Goal: Communication & Community: Ask a question

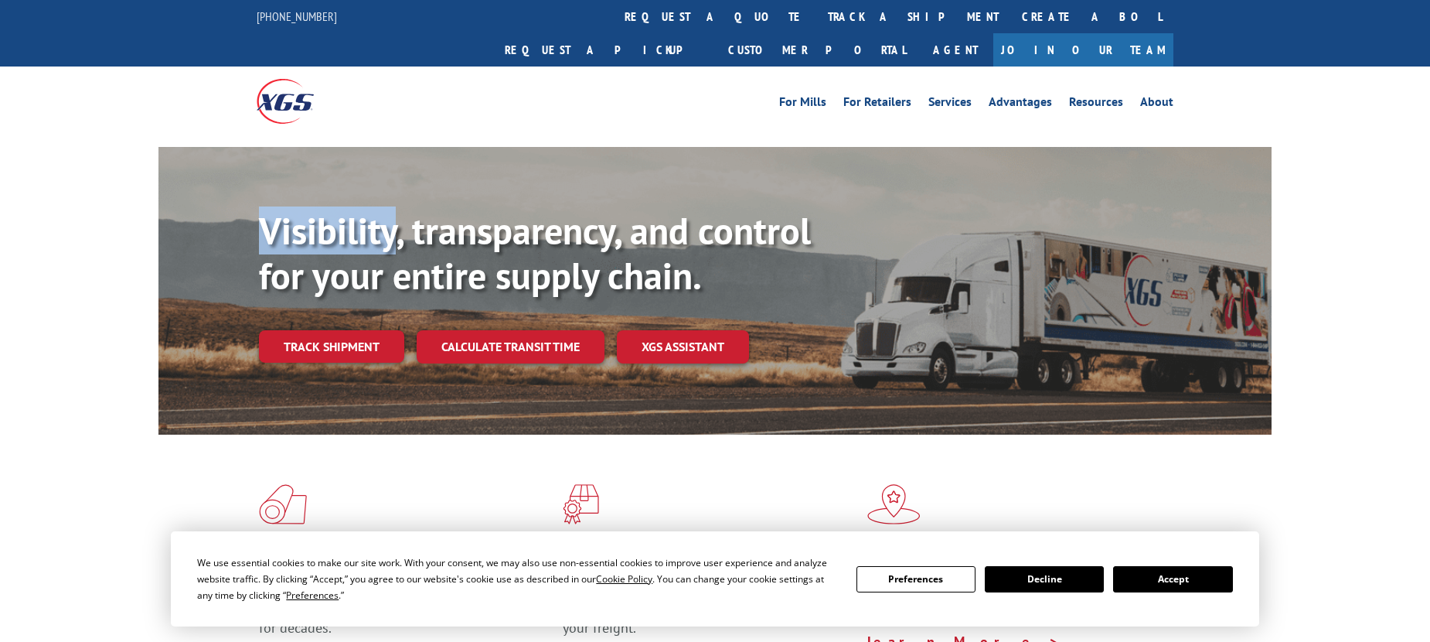
click at [350, 330] on link "Track shipment" at bounding box center [331, 346] width 145 height 32
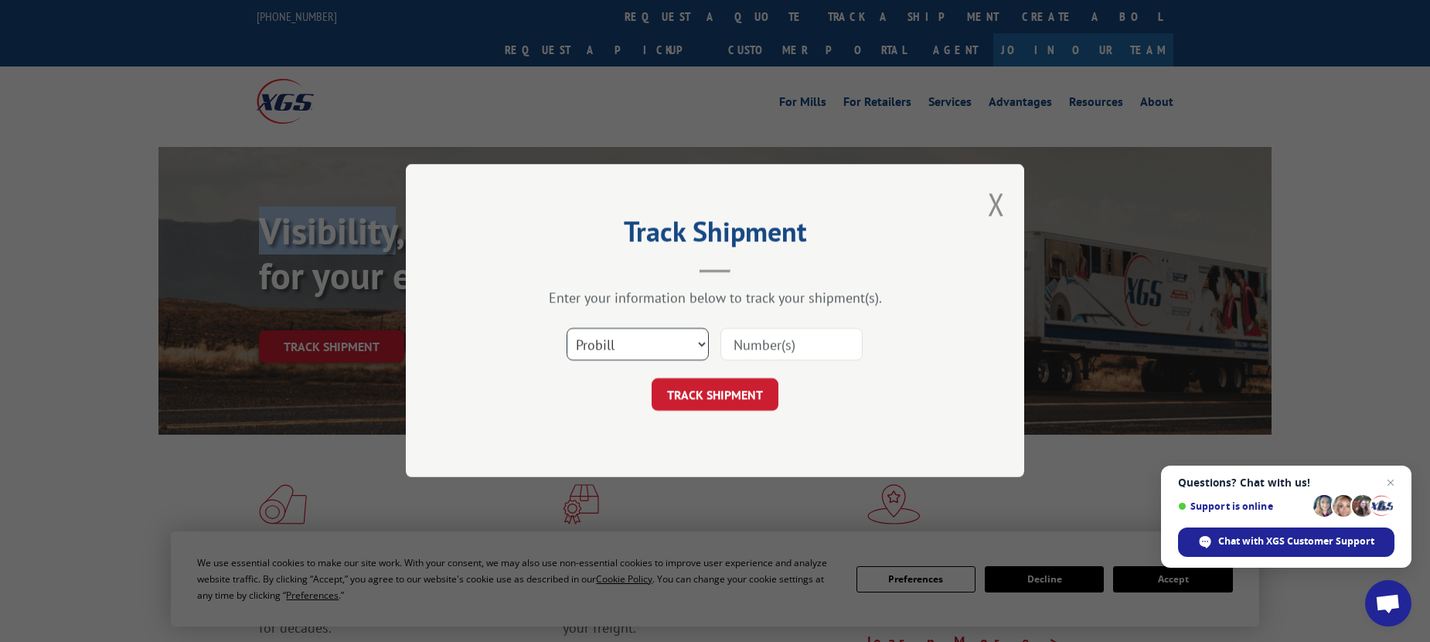
click at [619, 359] on select "Select category... Probill BOL PO" at bounding box center [638, 345] width 142 height 32
click at [630, 342] on select "Select category... Probill BOL PO" at bounding box center [638, 345] width 142 height 32
click at [630, 340] on select "Select category... Probill BOL PO" at bounding box center [638, 345] width 142 height 32
click at [567, 329] on select "Select category... Probill BOL PO" at bounding box center [638, 345] width 142 height 32
click at [778, 342] on input at bounding box center [791, 345] width 142 height 32
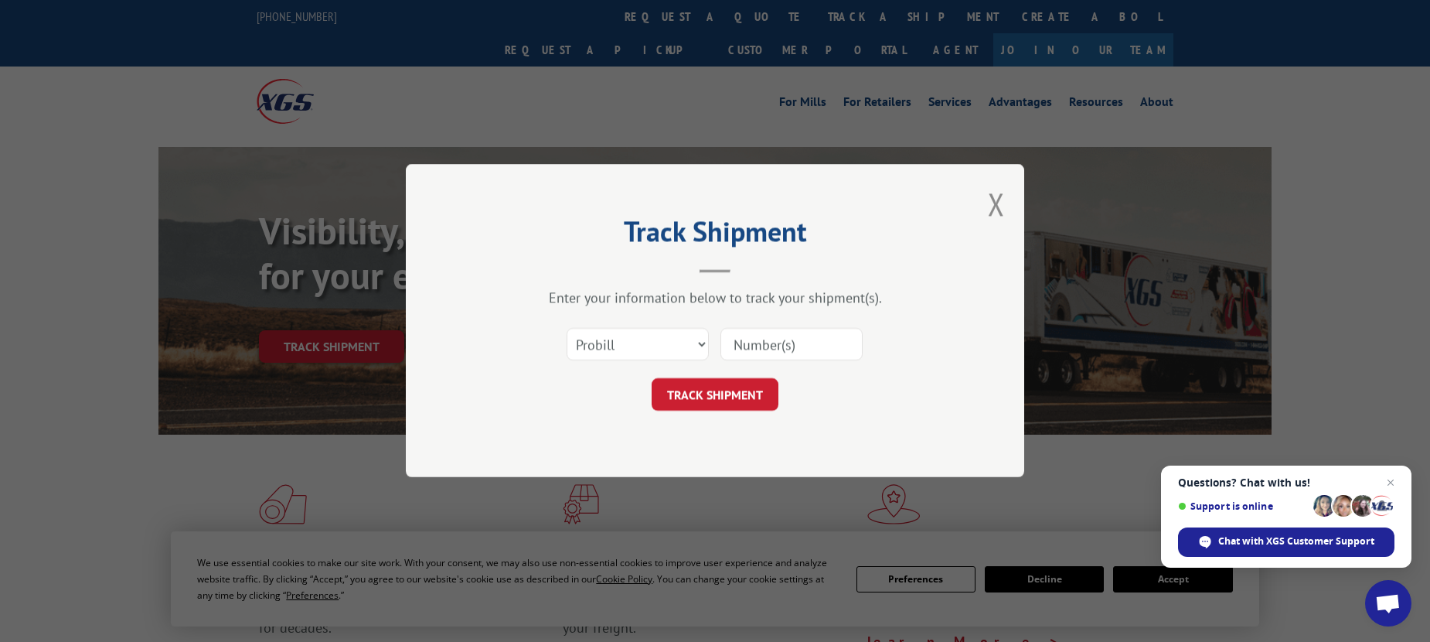
paste input "S268-ORD2515200"
type input "S268-ORD2515200"
click at [737, 394] on button "TRACK SHIPMENT" at bounding box center [715, 395] width 127 height 32
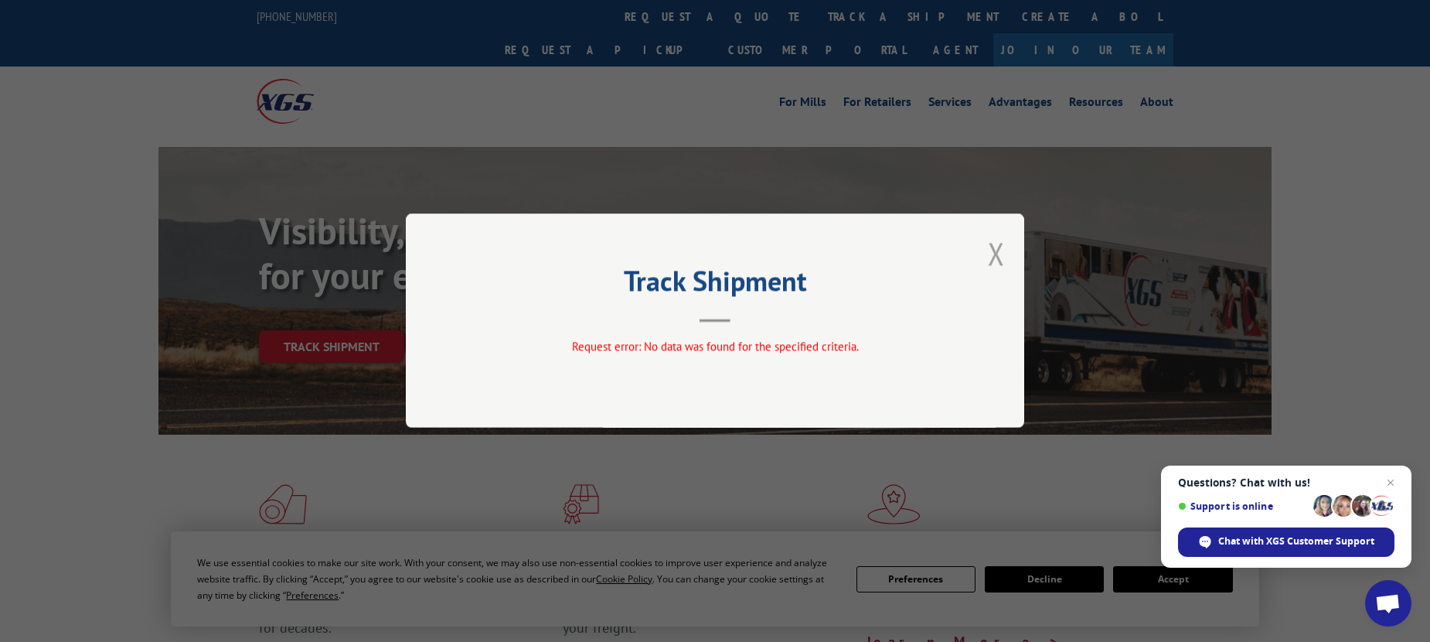
click at [997, 247] on button "Close modal" at bounding box center [996, 253] width 17 height 41
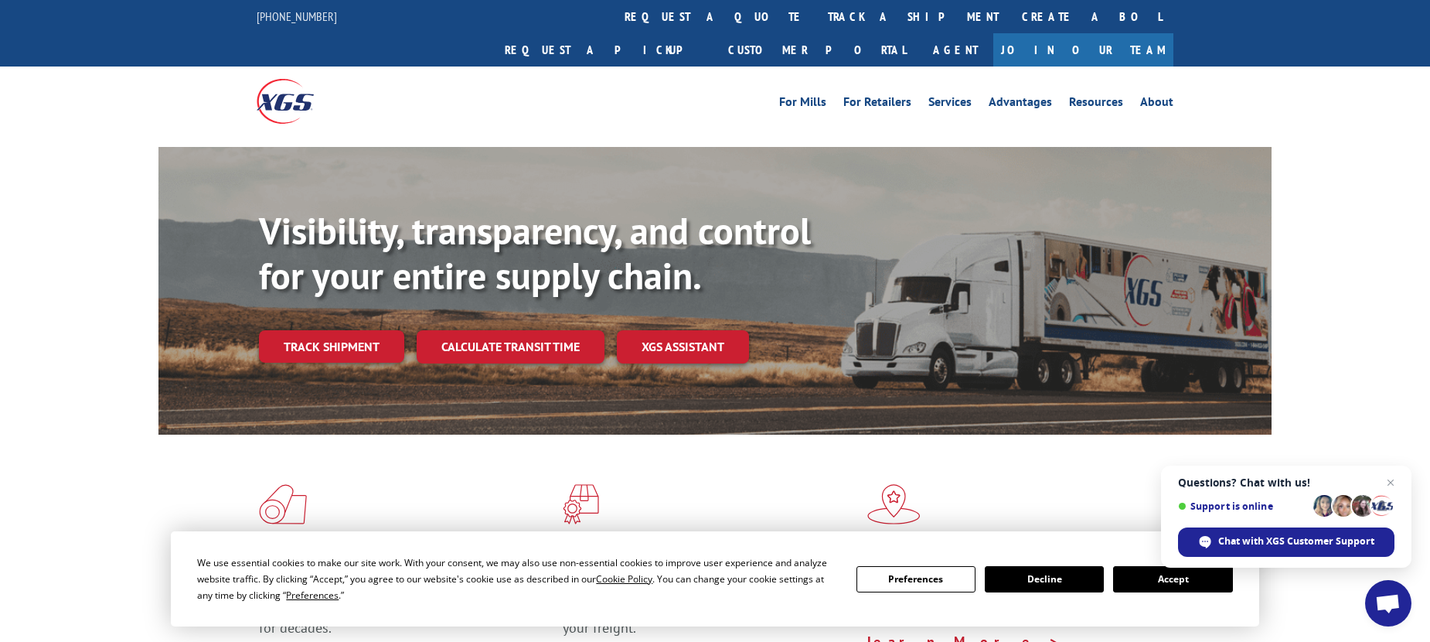
click at [335, 330] on link "Track shipment" at bounding box center [331, 346] width 145 height 32
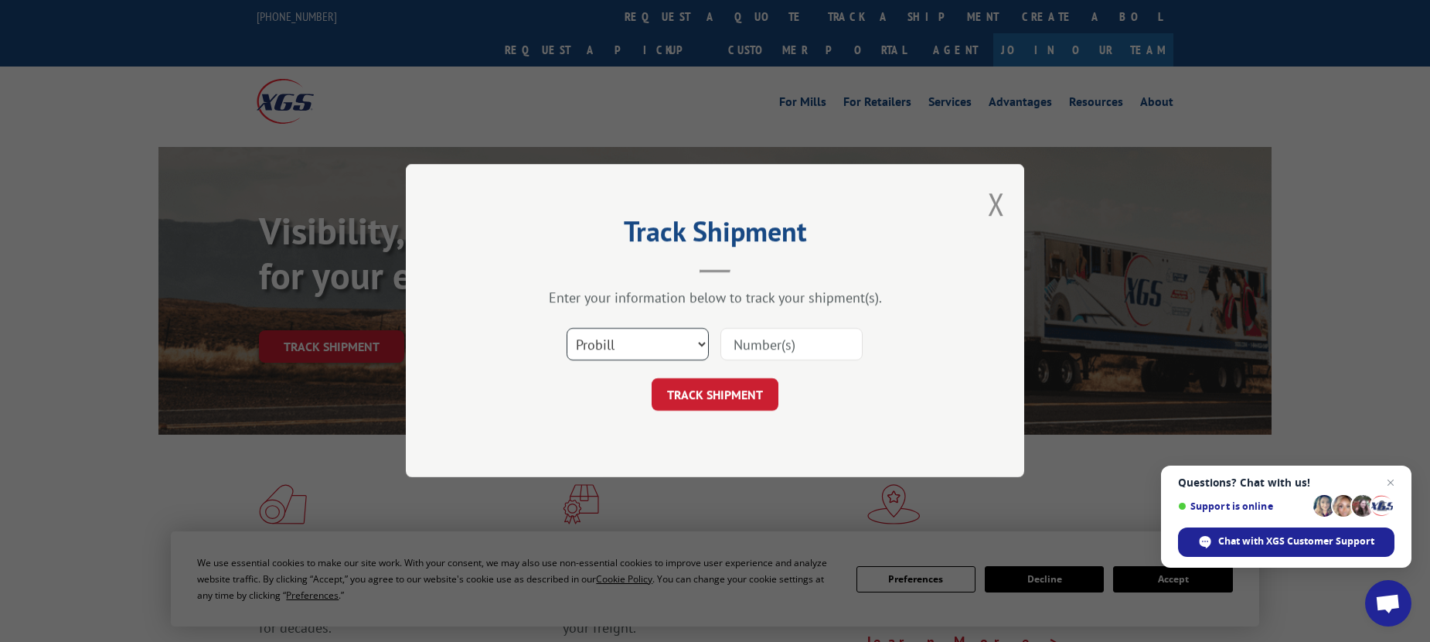
click at [644, 342] on select "Select category... Probill BOL PO" at bounding box center [638, 345] width 142 height 32
select select "bol"
click at [567, 329] on select "Select category... Probill BOL PO" at bounding box center [638, 345] width 142 height 32
click at [786, 346] on input at bounding box center [791, 345] width 142 height 32
paste input "S268-ORD2515200"
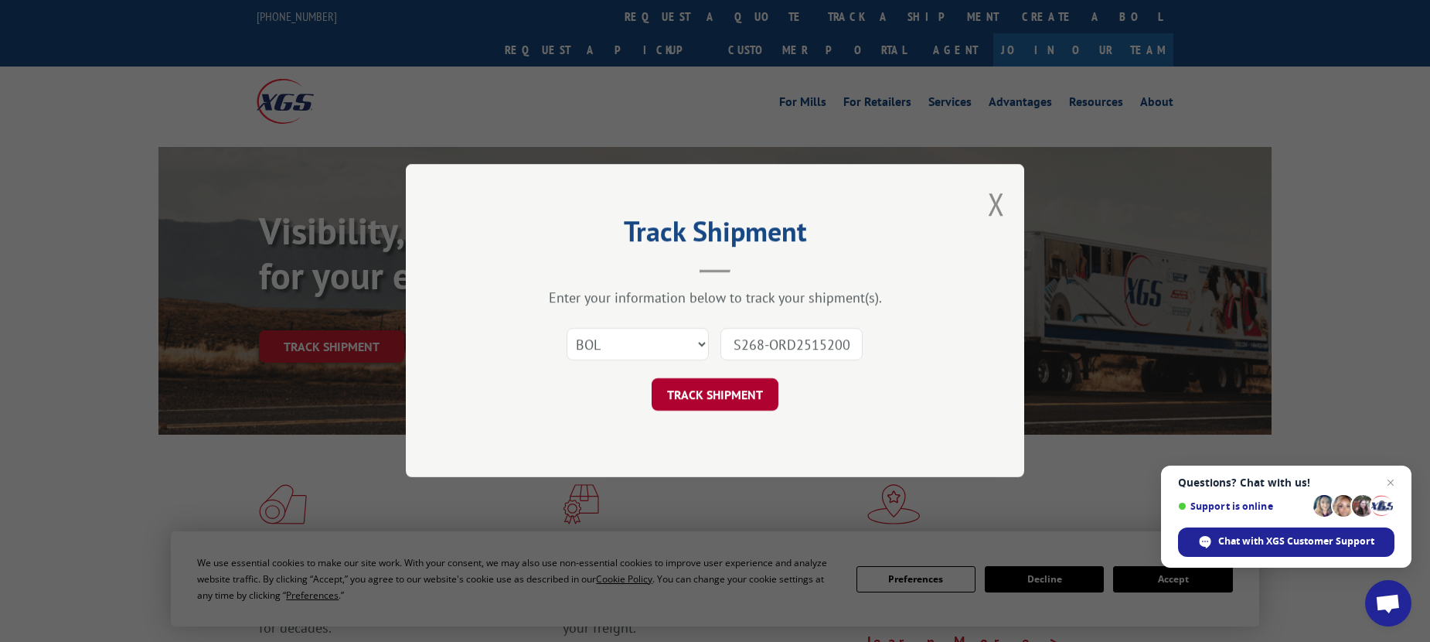
scroll to position [0, 2]
type input "S268-ORD2515200"
click at [725, 399] on button "TRACK SHIPMENT" at bounding box center [715, 395] width 127 height 32
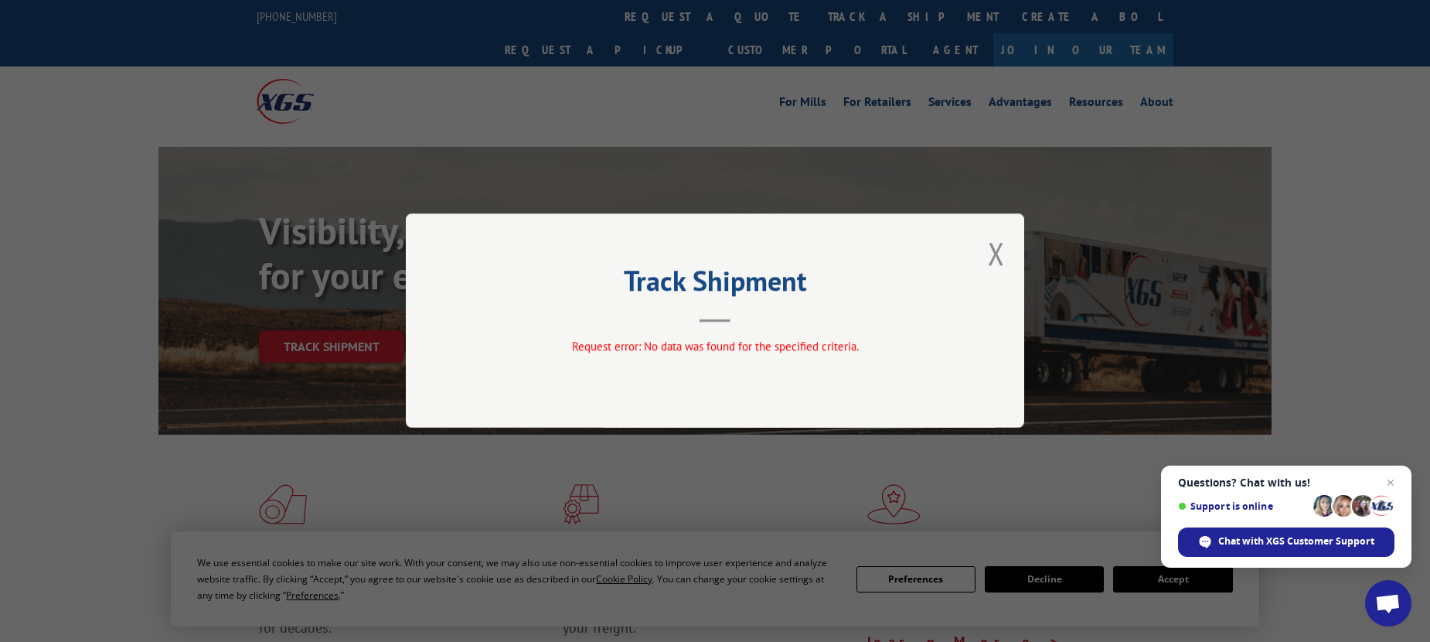
click at [1006, 254] on div "Track Shipment Request error: No data was found for the specified criteria." at bounding box center [715, 320] width 618 height 214
click at [989, 259] on button "Close modal" at bounding box center [996, 253] width 17 height 41
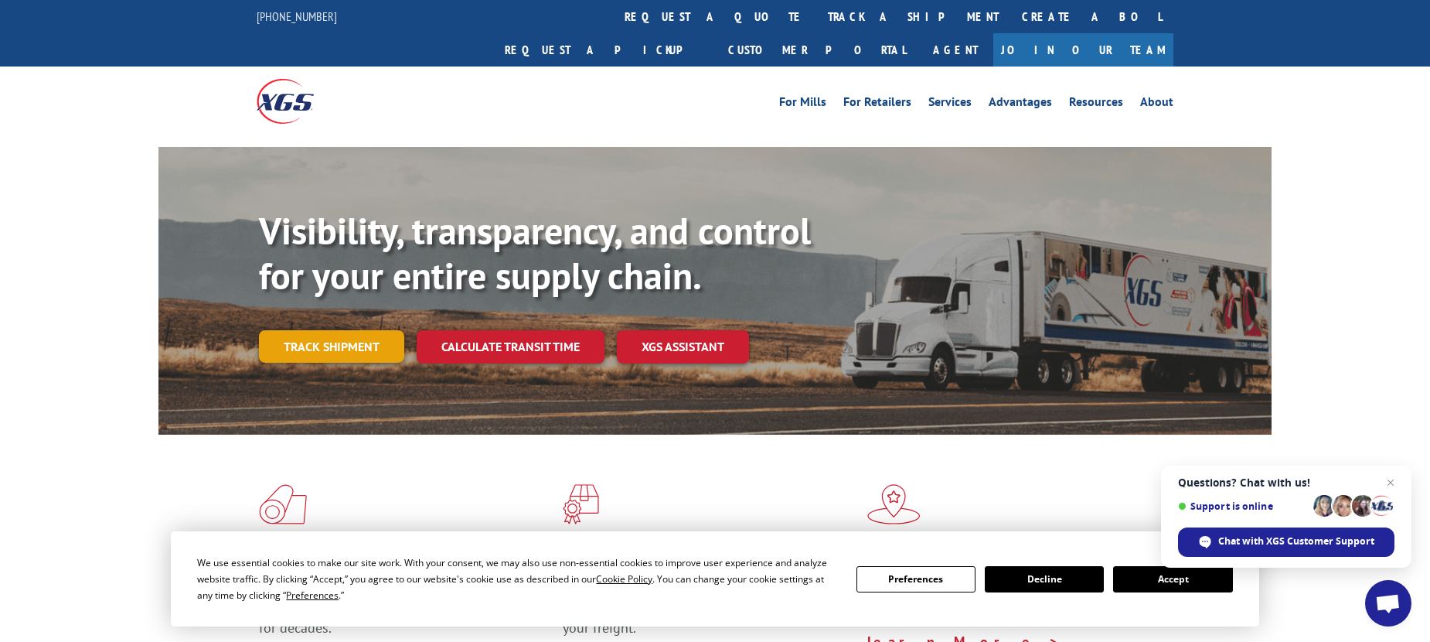
click at [322, 330] on link "Track shipment" at bounding box center [331, 346] width 145 height 32
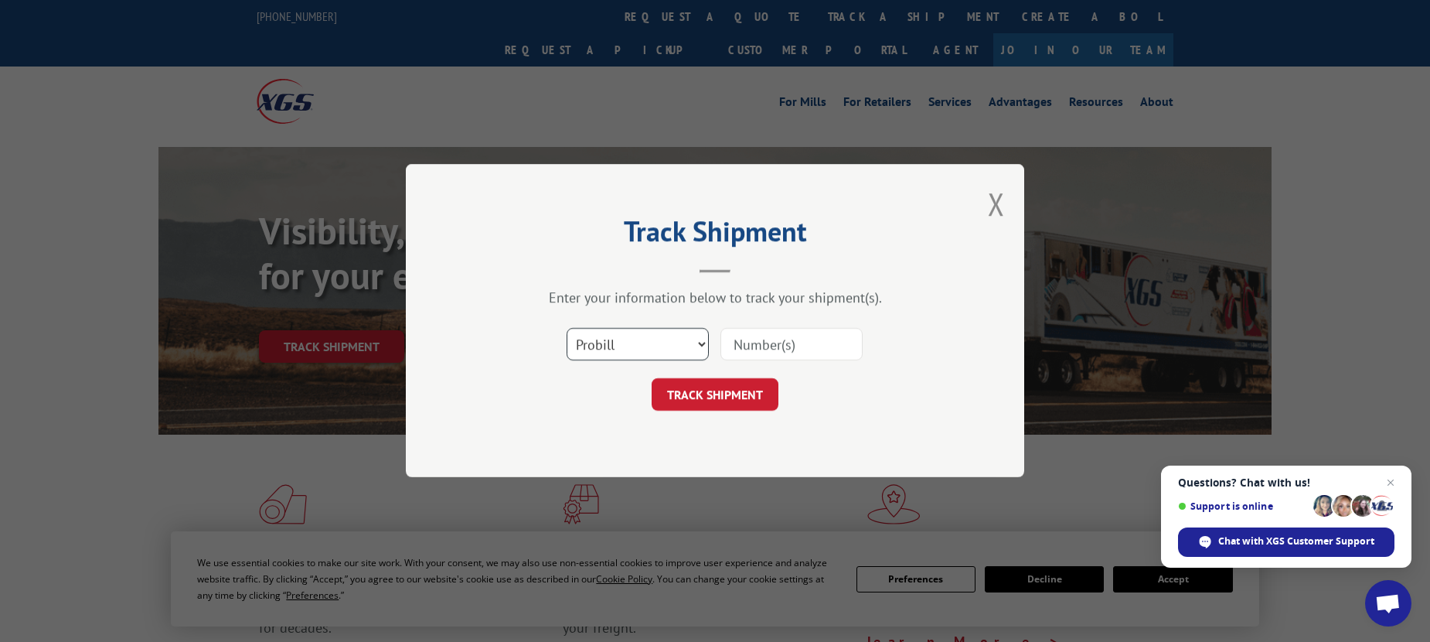
click at [650, 352] on select "Select category... Probill BOL PO" at bounding box center [638, 345] width 142 height 32
select select "po"
click at [567, 329] on select "Select category... Probill BOL PO" at bounding box center [638, 345] width 142 height 32
click at [788, 341] on input at bounding box center [791, 345] width 142 height 32
paste input "28862120"
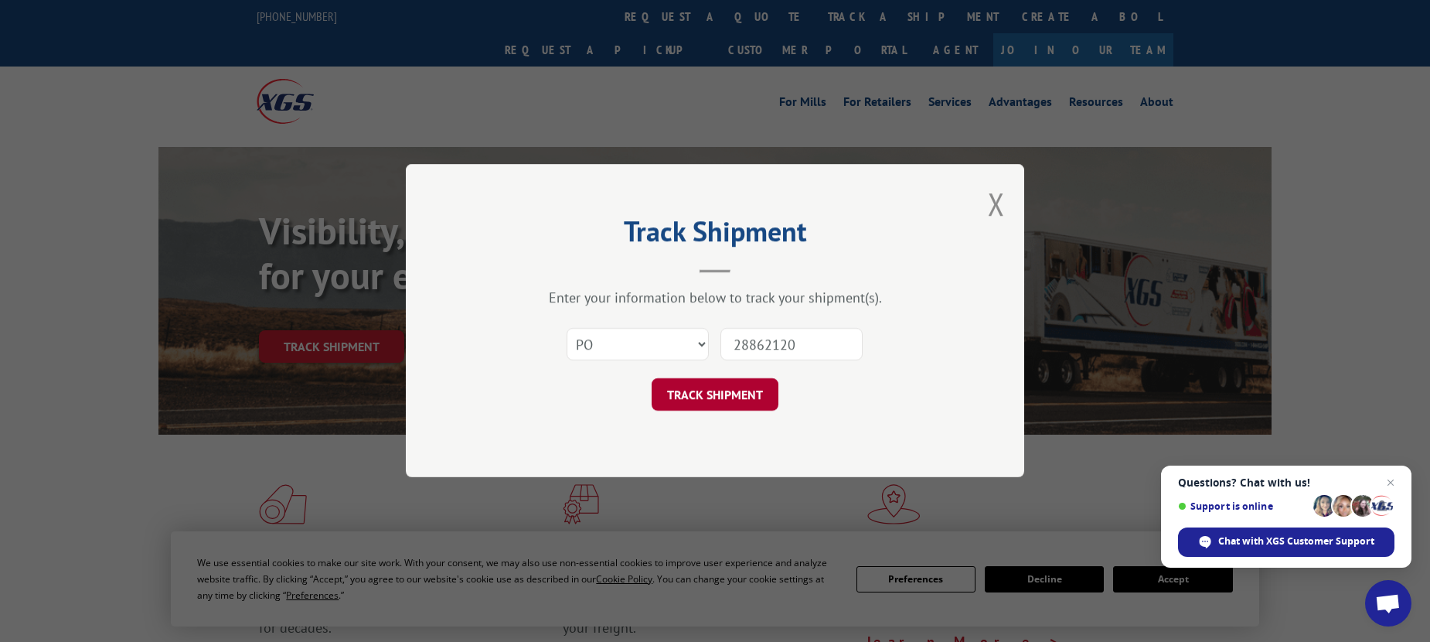
type input "28862120"
click at [729, 410] on button "TRACK SHIPMENT" at bounding box center [715, 395] width 127 height 32
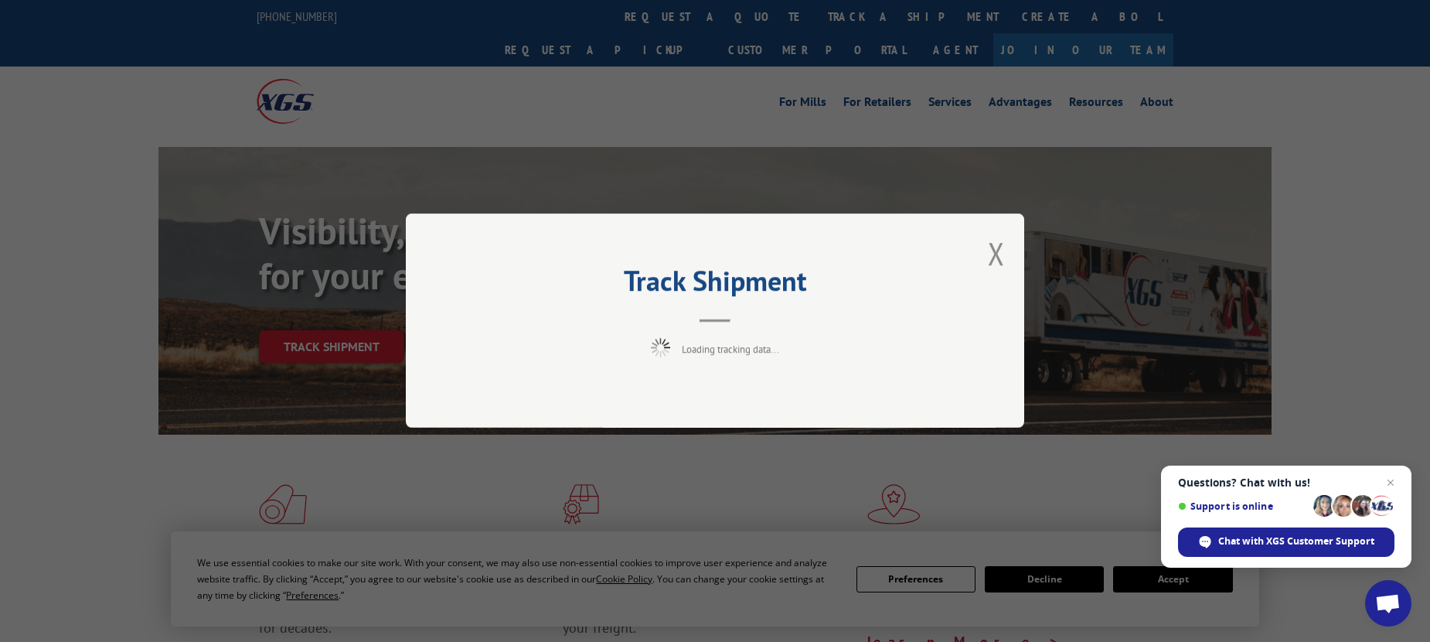
click at [723, 390] on div "Track Shipment Loading tracking data..." at bounding box center [715, 320] width 618 height 214
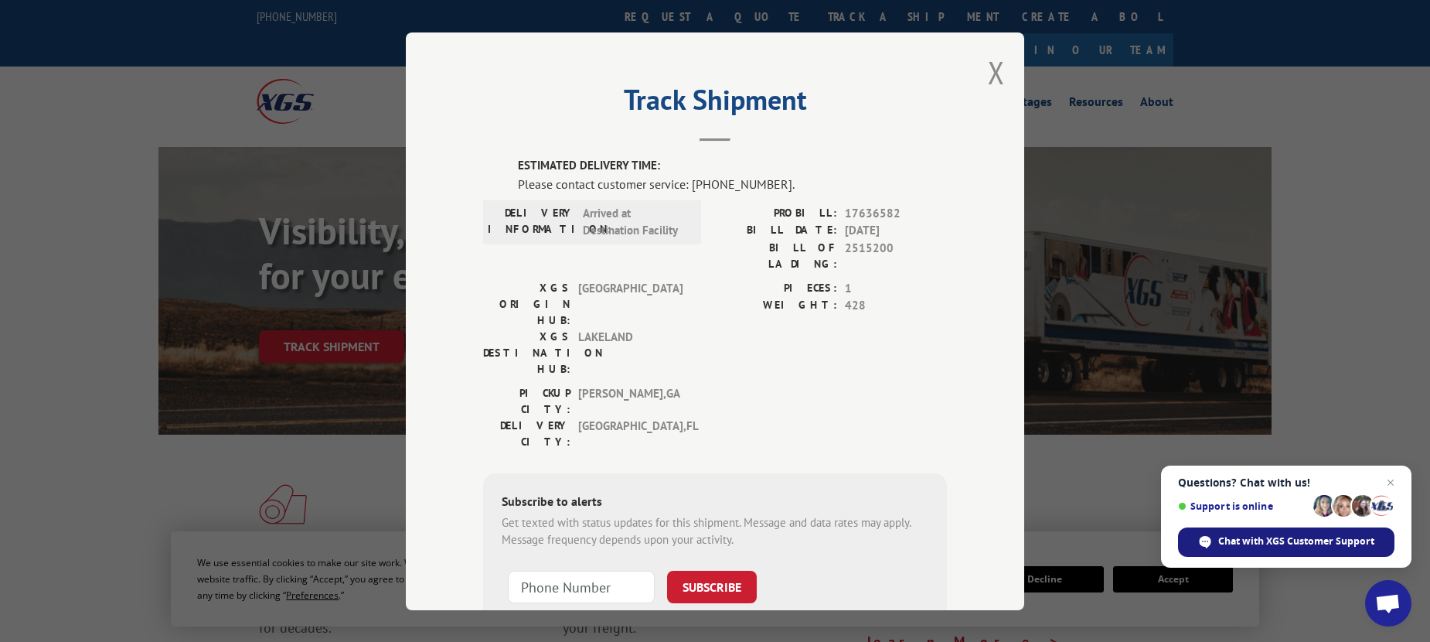
click at [1250, 546] on span "Chat with XGS Customer Support" at bounding box center [1296, 541] width 156 height 14
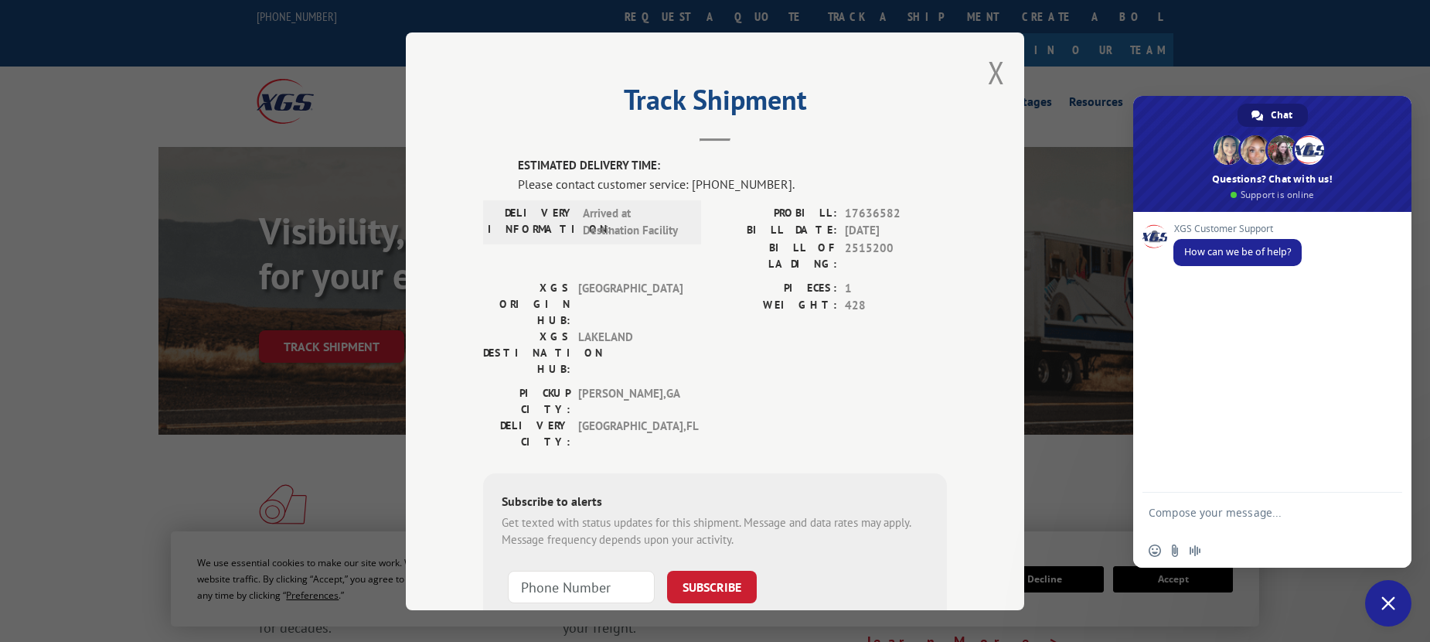
click at [1246, 540] on div "Insert an emoji Send a file Audio message" at bounding box center [1272, 550] width 278 height 34
click at [1208, 519] on textarea "Compose your message..." at bounding box center [1255, 520] width 213 height 28
drag, startPoint x: 1207, startPoint y: 494, endPoint x: 1186, endPoint y: 516, distance: 31.2
click at [1207, 495] on div "get" at bounding box center [1272, 516] width 278 height 42
click at [1186, 516] on textarea "get" at bounding box center [1255, 515] width 213 height 14
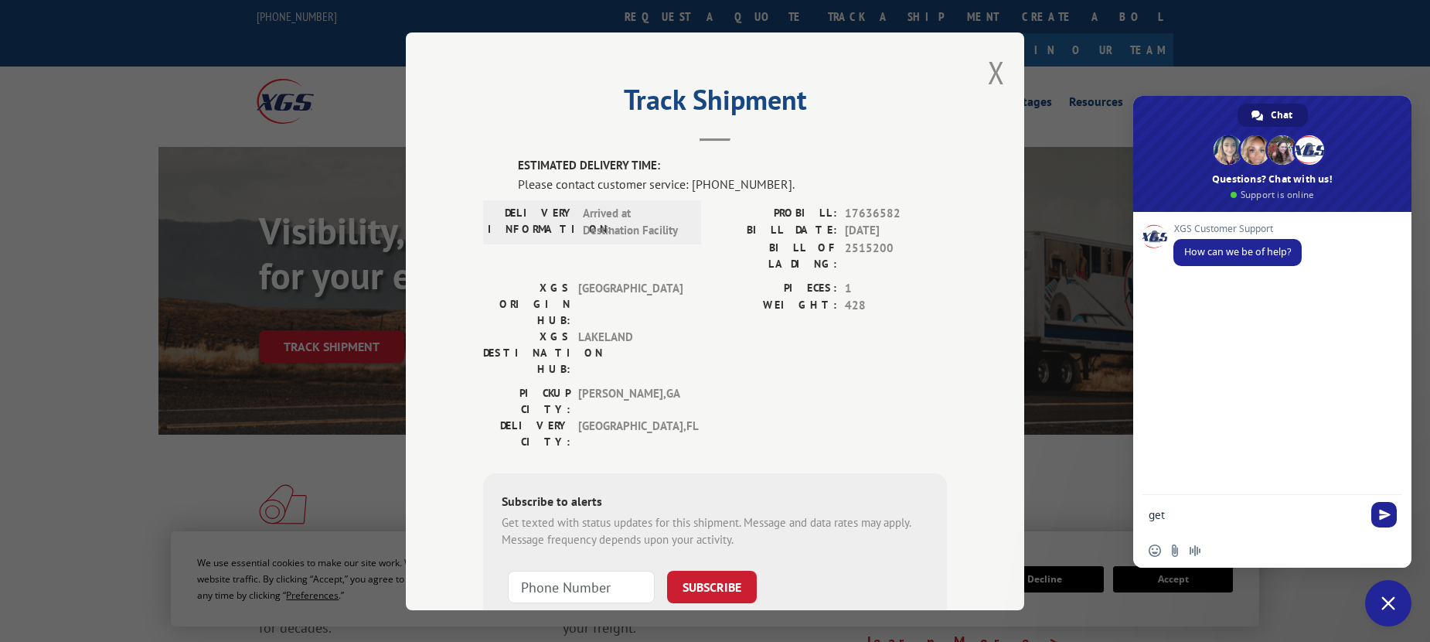
click at [1189, 518] on textarea "get" at bounding box center [1255, 515] width 213 height 14
click at [1247, 560] on div "Insert an emoji Send a file Audio message" at bounding box center [1272, 550] width 278 height 34
click at [1214, 506] on form "get" at bounding box center [1255, 516] width 213 height 42
click at [1192, 515] on textarea "get" at bounding box center [1255, 515] width 213 height 14
type textarea "get an update on my delivery"
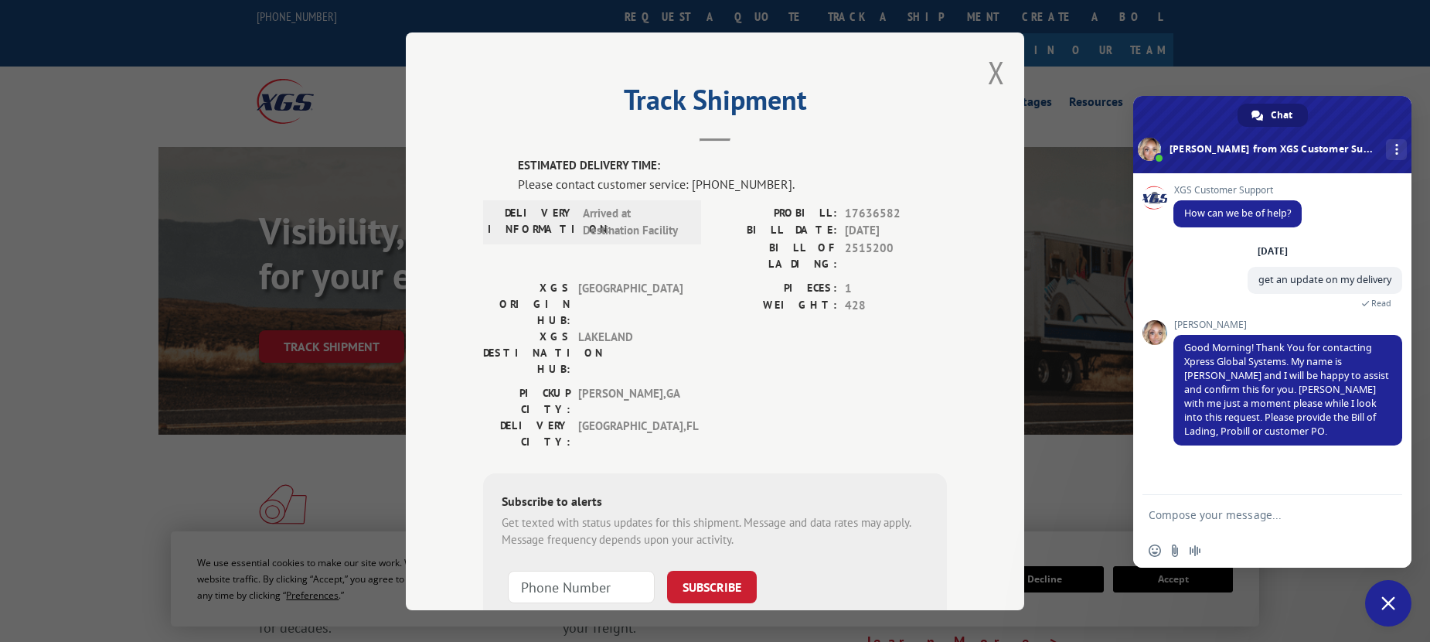
click at [1313, 451] on div "XGS Customer Support How can we be of help? [DATE] get an update on my delivery…" at bounding box center [1272, 334] width 278 height 322
click at [1208, 513] on textarea "Compose your message..." at bounding box center [1255, 515] width 213 height 14
type textarea "i have a PO#"
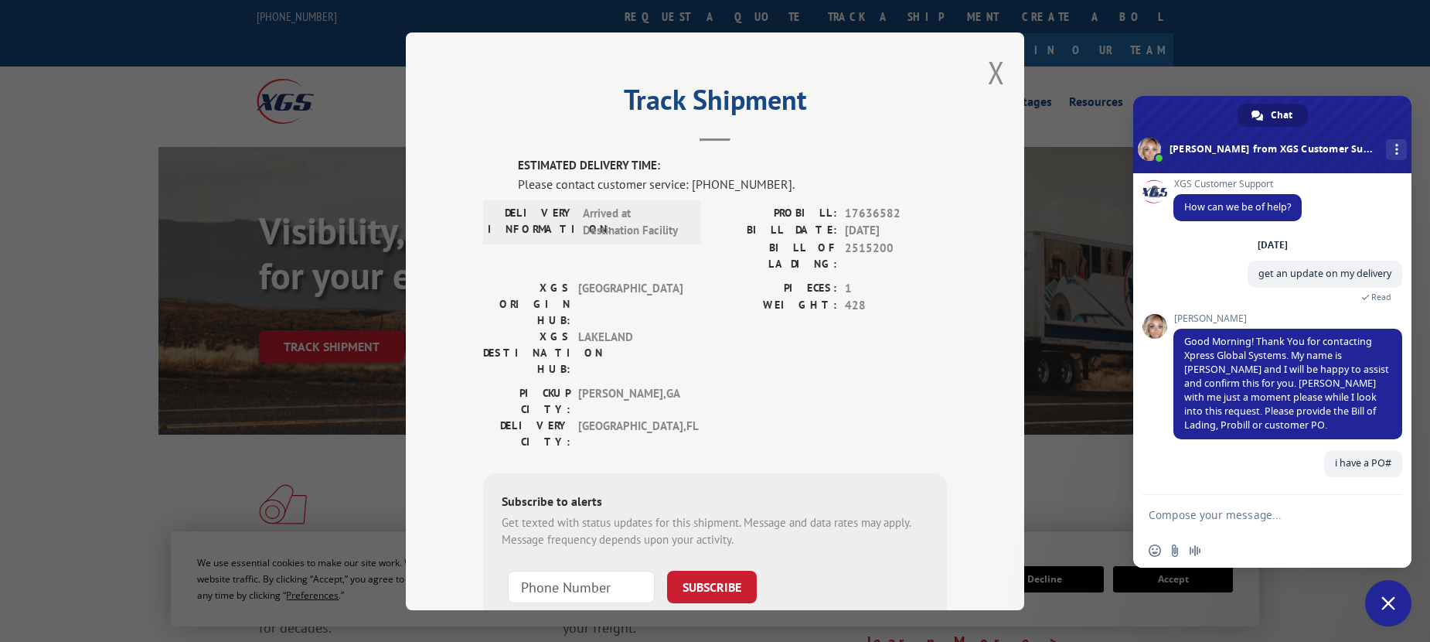
scroll to position [6, 0]
click at [1254, 516] on textarea "Compose your message..." at bounding box center [1255, 515] width 213 height 14
paste textarea "PO #: 28862120"
type textarea "PO #: 28862120\"
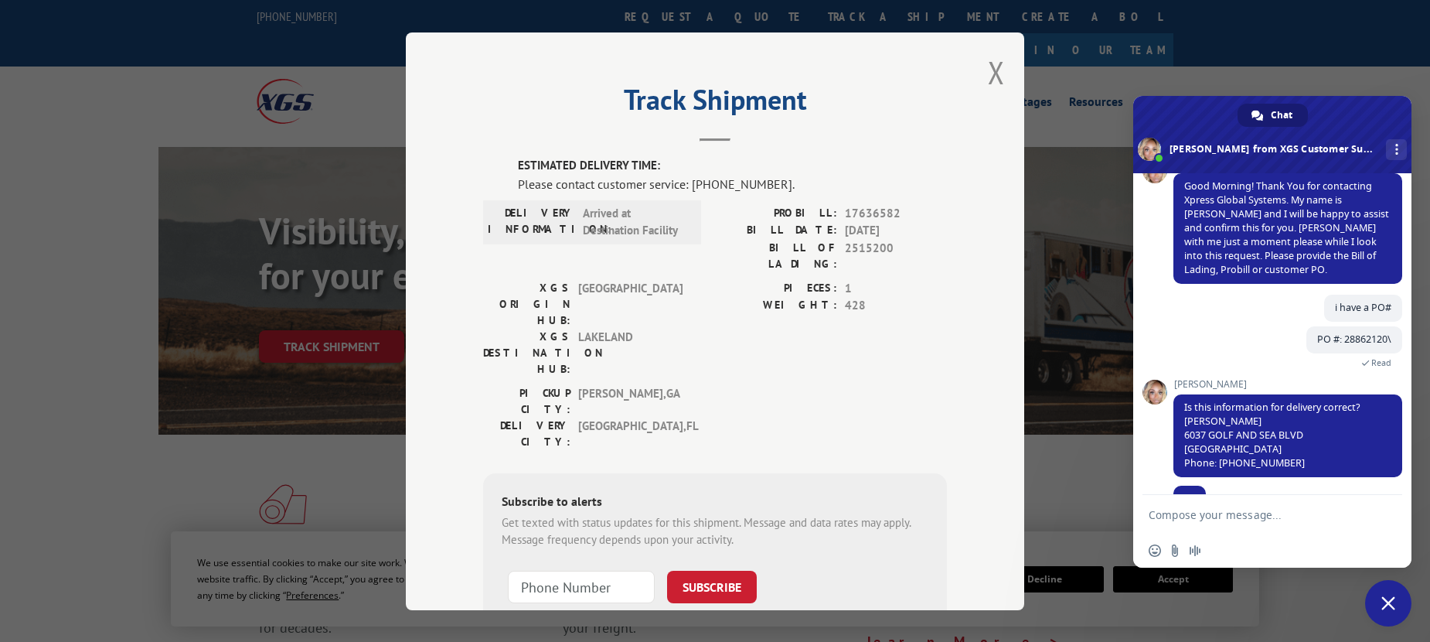
scroll to position [177, 0]
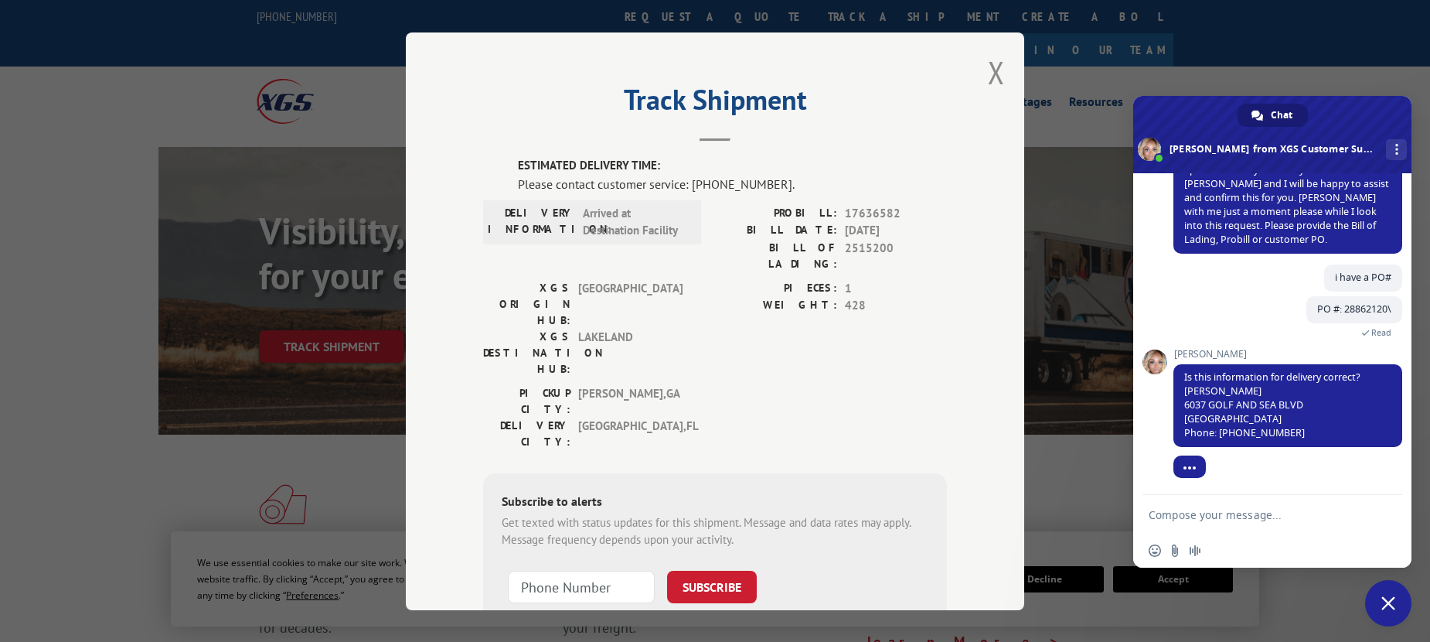
click at [1307, 578] on div "Track Shipment ESTIMATED DELIVERY TIME: Please contact customer service: [PHONE…" at bounding box center [715, 321] width 1430 height 642
click at [1207, 523] on form at bounding box center [1255, 516] width 213 height 42
click at [1203, 516] on textarea "Compose your message..." at bounding box center [1255, 515] width 213 height 14
type textarea "yes"
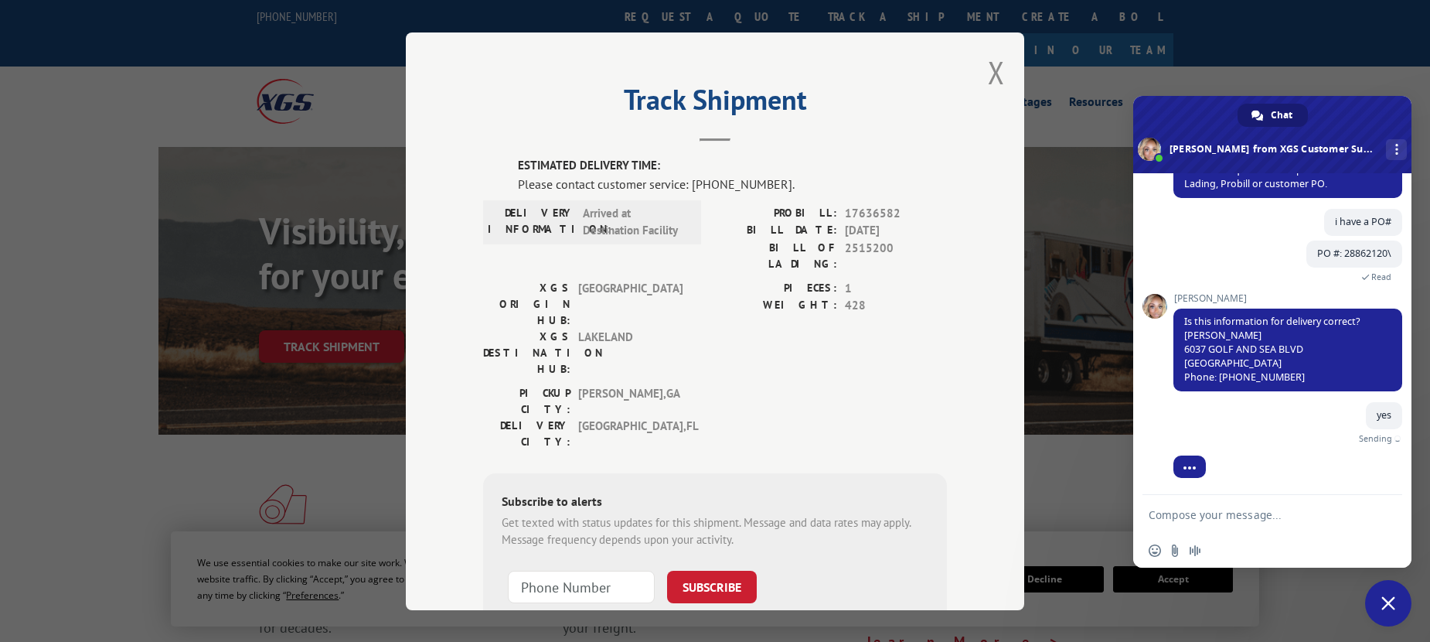
scroll to position [215, 0]
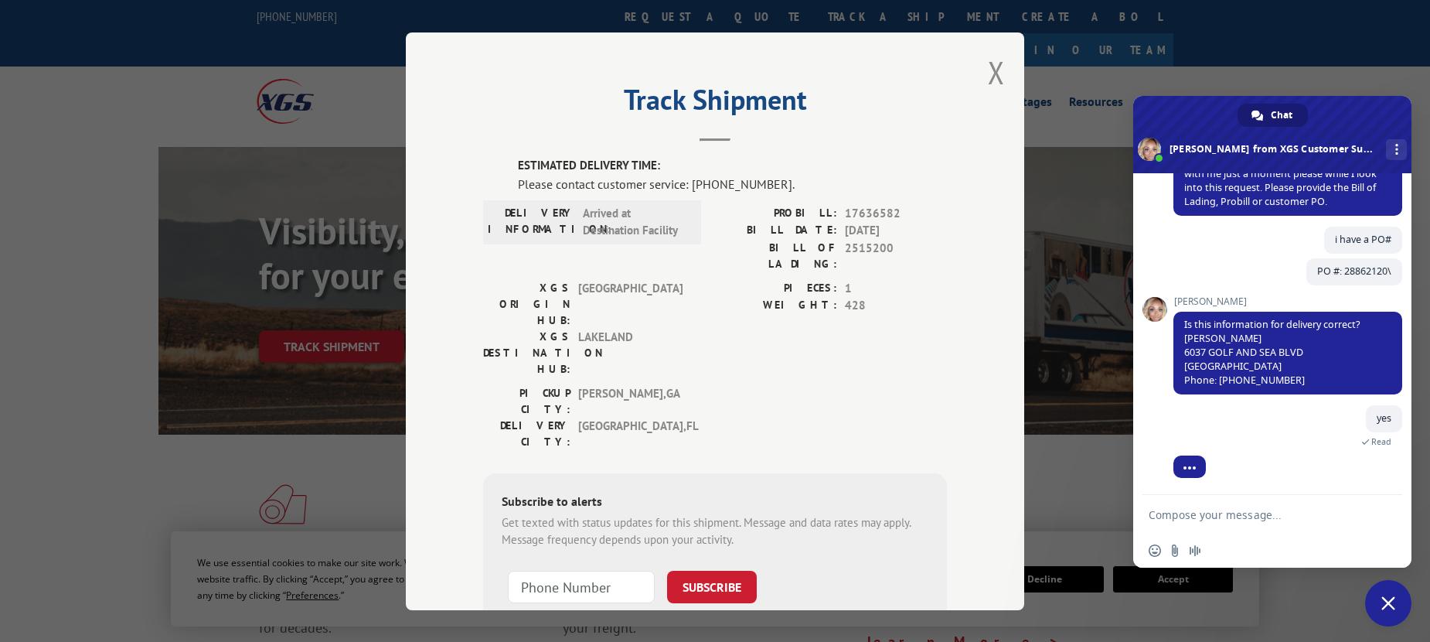
click at [1204, 520] on textarea "Compose your message..." at bounding box center [1255, 515] width 213 height 14
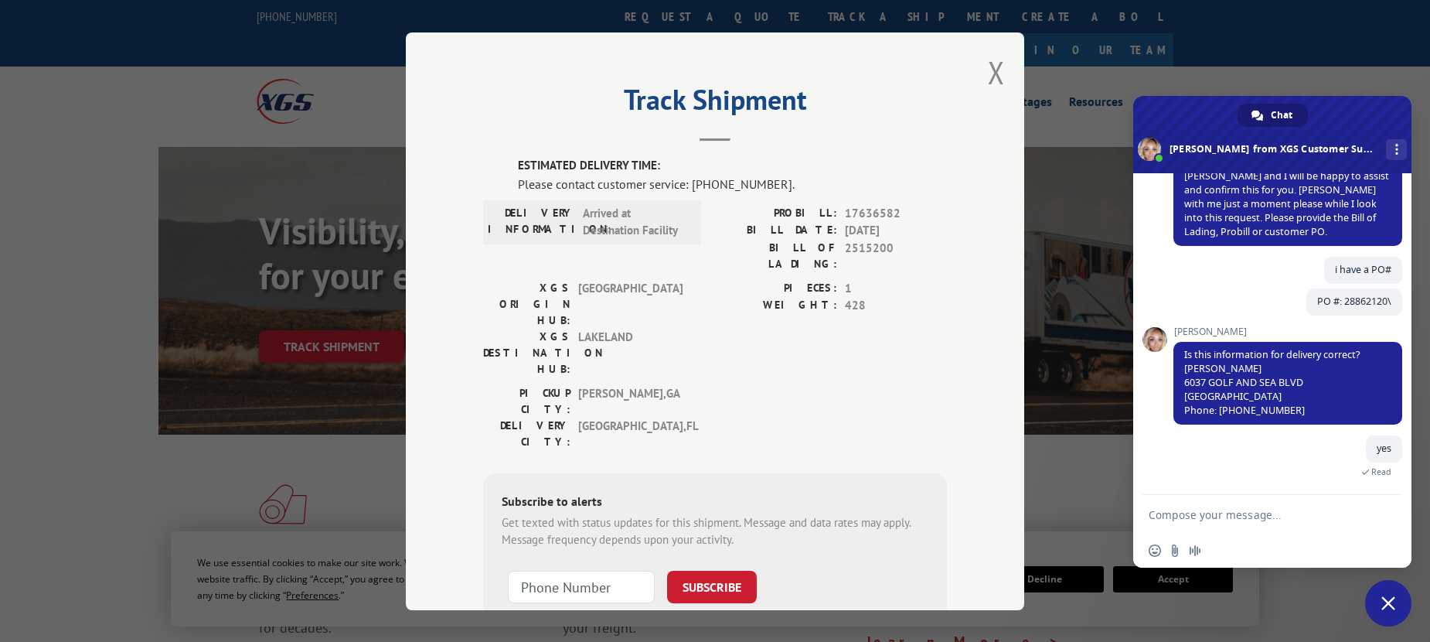
scroll to position [280, 0]
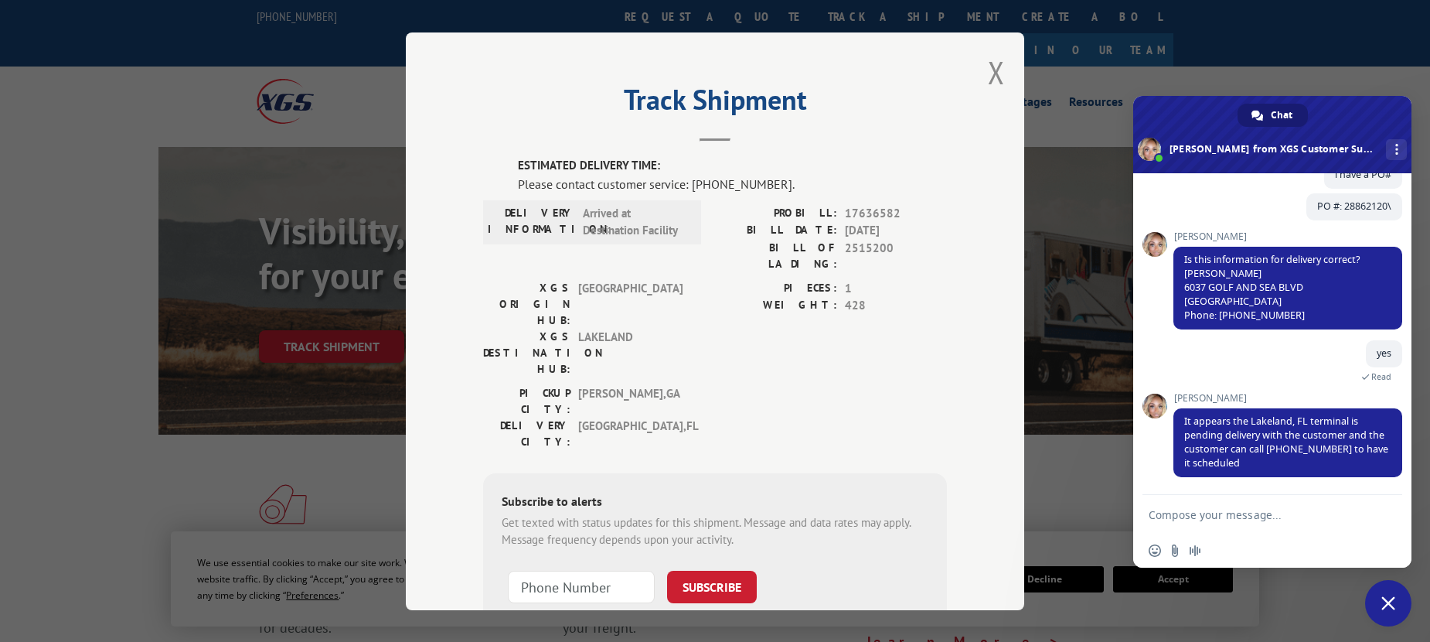
click at [1205, 594] on div "Track Shipment ESTIMATED DELIVERY TIME: Please contact customer service: [PHONE…" at bounding box center [715, 321] width 1430 height 642
click at [988, 83] on button "Close modal" at bounding box center [996, 72] width 17 height 41
